Goal: Information Seeking & Learning: Learn about a topic

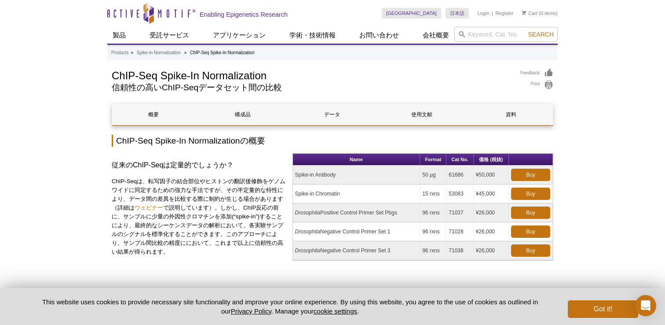
click at [319, 187] on td "Spike-in Chromatin" at bounding box center [357, 193] width 128 height 19
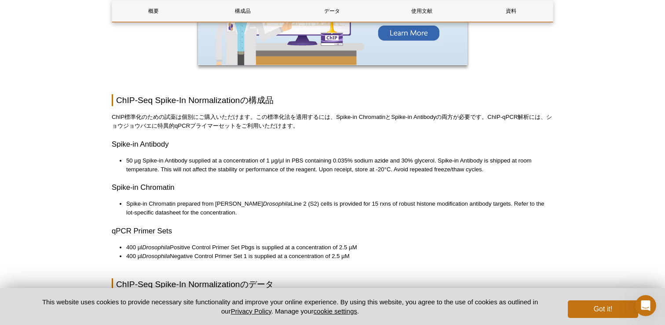
scroll to position [1108, 0]
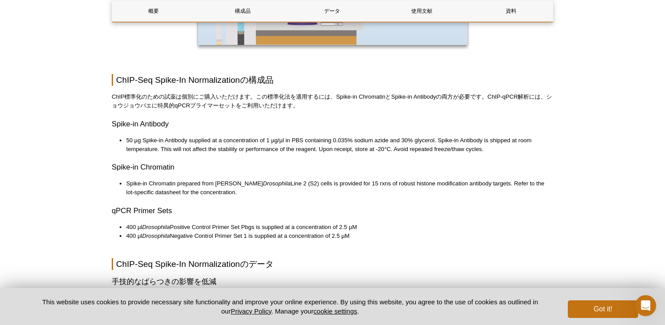
click at [312, 189] on li "Spike-in Chromatin prepared from [PERSON_NAME] Drosophila Line 2 (S2) cells is …" at bounding box center [335, 188] width 418 height 18
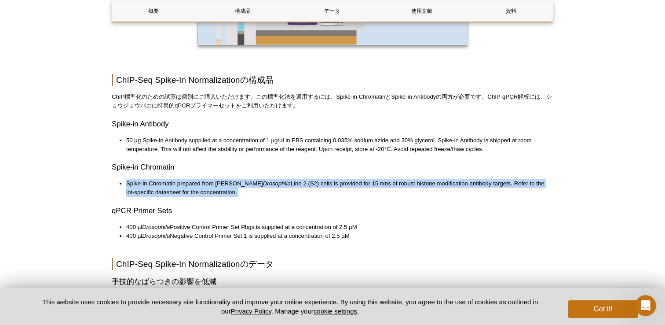
click at [300, 191] on li "Spike-in Chromatin prepared from [PERSON_NAME] Drosophila Line 2 (S2) cells is …" at bounding box center [335, 188] width 418 height 18
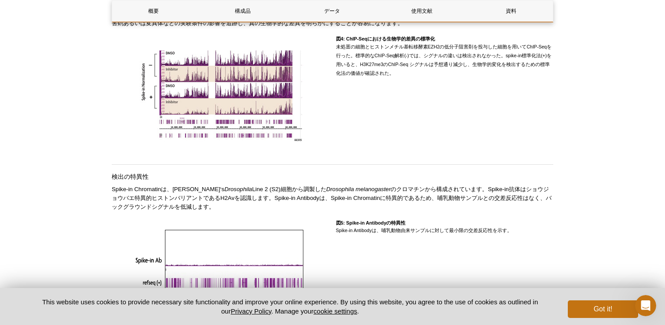
scroll to position [1612, 0]
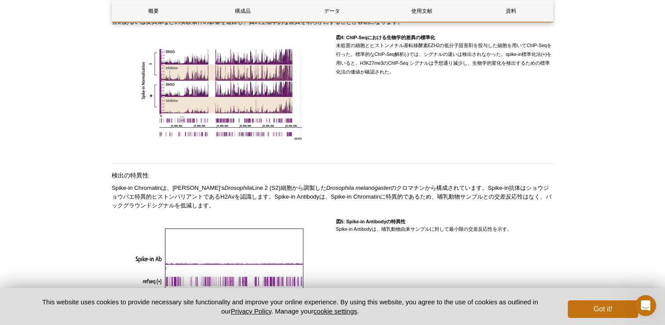
click at [206, 207] on p "Spike-in Chromatinは、[PERSON_NAME]‘s Drosophila Line 2 (S2)細胞から調製した Drosophila m…" at bounding box center [333, 196] width 442 height 26
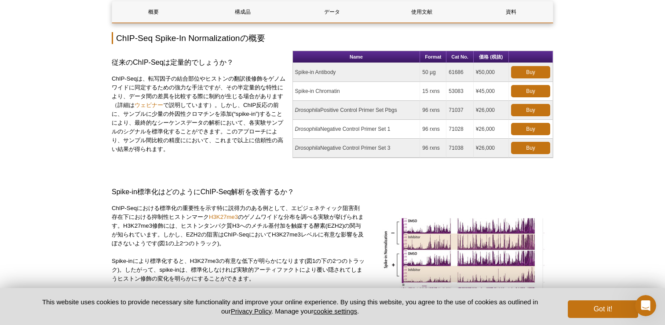
scroll to position [99, 0]
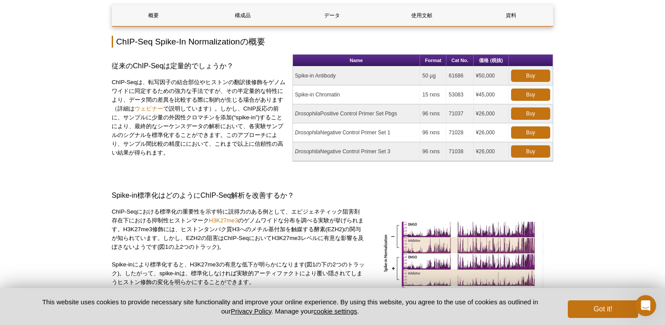
click at [460, 76] on td "61686" at bounding box center [460, 75] width 27 height 19
copy td "61686"
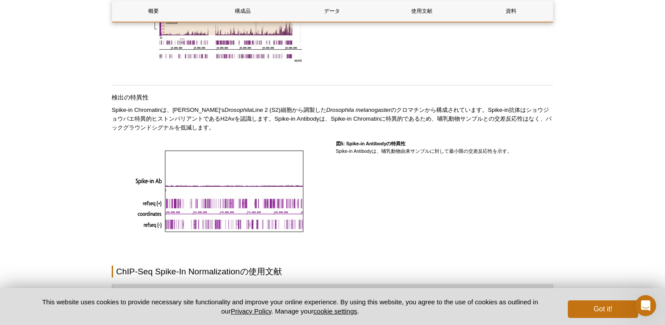
scroll to position [1566, 0]
